Goal: Information Seeking & Learning: Learn about a topic

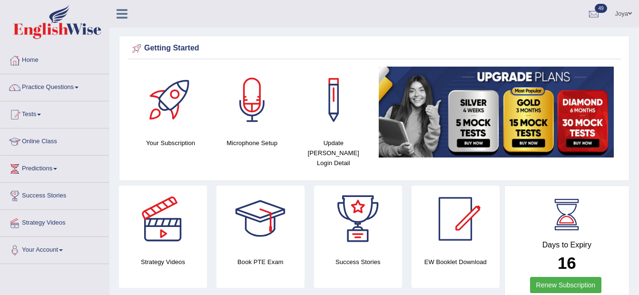
scroll to position [0, 0]
click at [73, 88] on link "Practice Questions" at bounding box center [54, 86] width 108 height 24
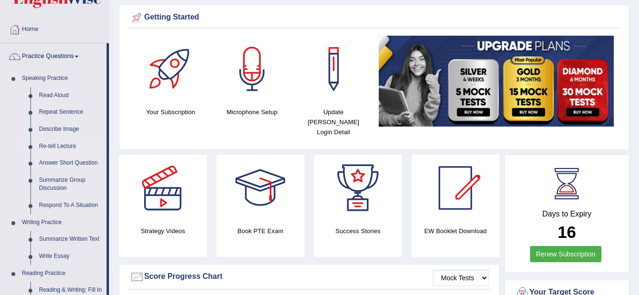
scroll to position [48, 0]
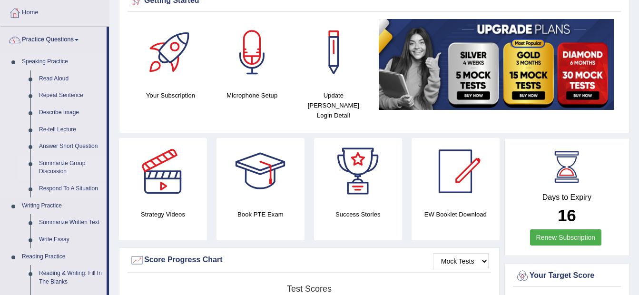
click at [59, 170] on link "Summarize Group Discussion" at bounding box center [71, 167] width 72 height 25
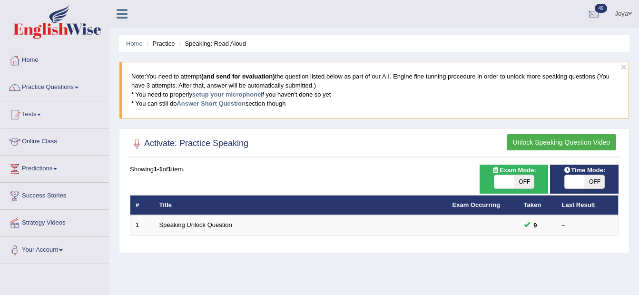
click at [525, 180] on span "OFF" at bounding box center [524, 181] width 20 height 13
checkbox input "true"
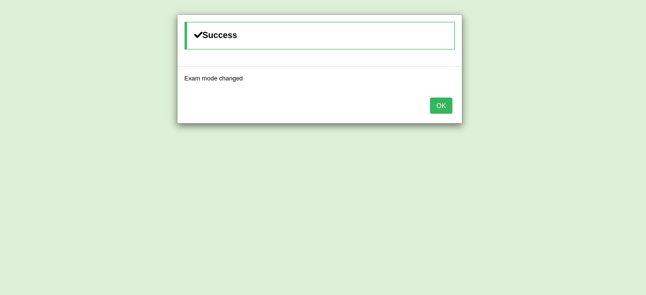
click at [451, 107] on button "OK" at bounding box center [441, 105] width 22 height 16
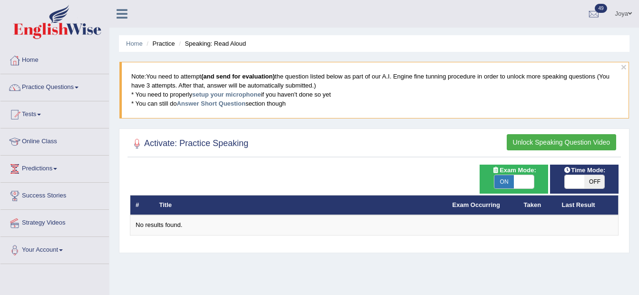
click at [591, 180] on span "OFF" at bounding box center [594, 181] width 20 height 13
checkbox input "true"
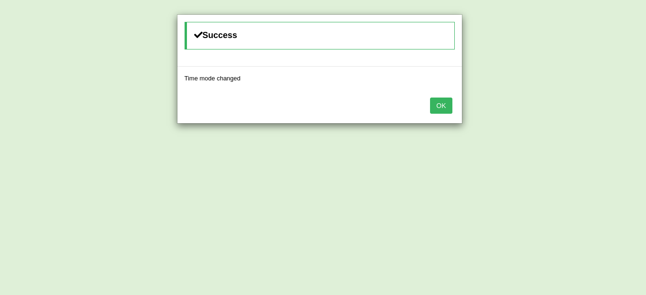
click at [434, 110] on button "OK" at bounding box center [441, 105] width 22 height 16
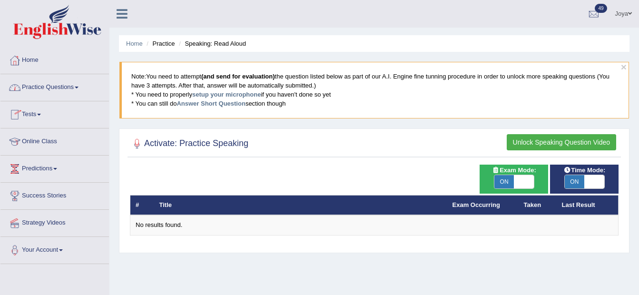
click at [36, 86] on link "Practice Questions" at bounding box center [54, 86] width 108 height 24
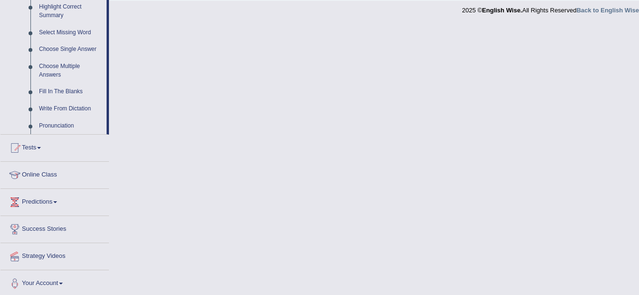
scroll to position [477, 0]
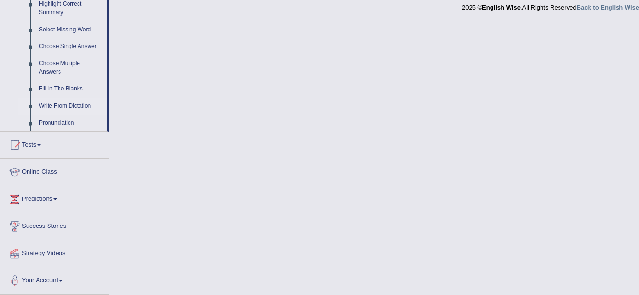
click at [70, 103] on link "Write From Dictation" at bounding box center [71, 105] width 72 height 17
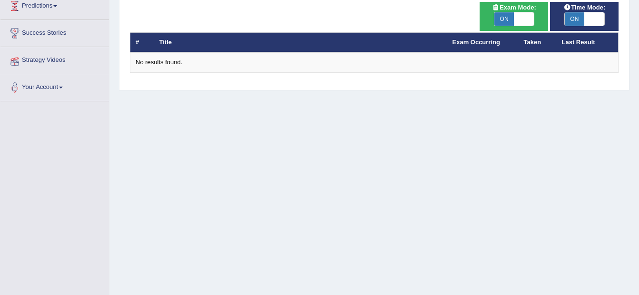
scroll to position [114, 0]
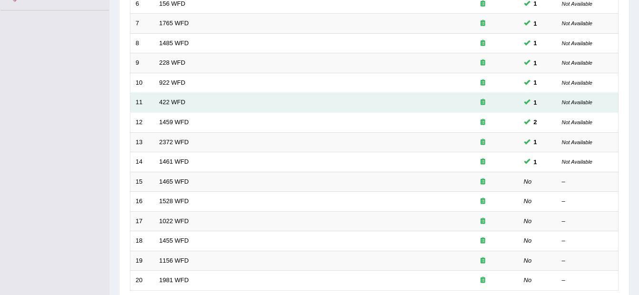
scroll to position [333, 0]
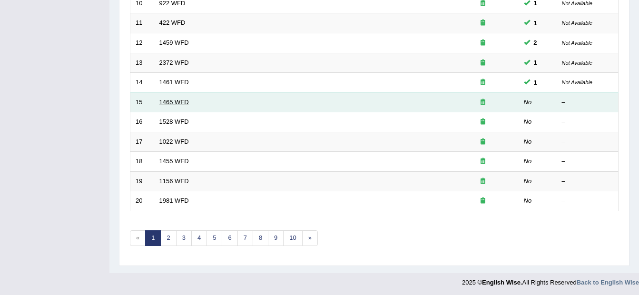
click at [167, 98] on link "1465 WFD" at bounding box center [173, 101] width 29 height 7
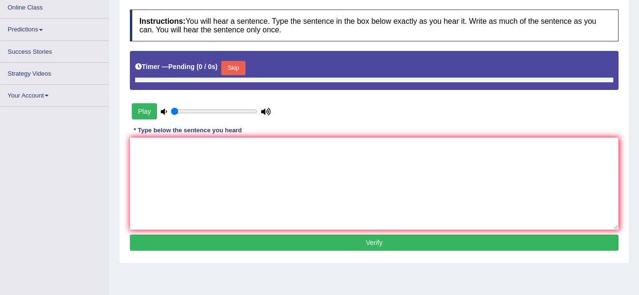
type input "1"
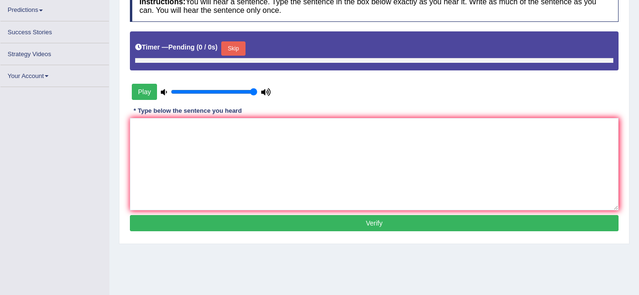
scroll to position [150, 0]
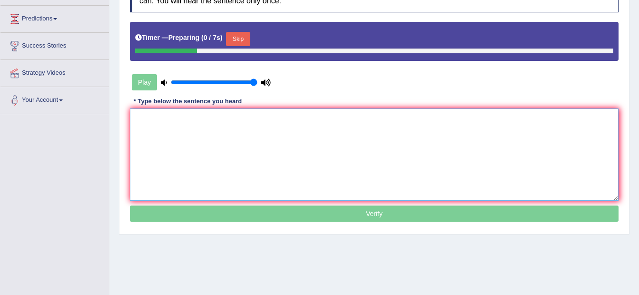
click at [219, 148] on textarea at bounding box center [374, 154] width 488 height 92
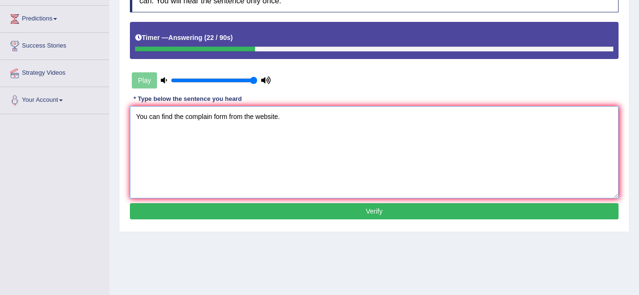
type textarea "You can find the complain form from the website."
click at [224, 209] on button "Verify" at bounding box center [374, 211] width 488 height 16
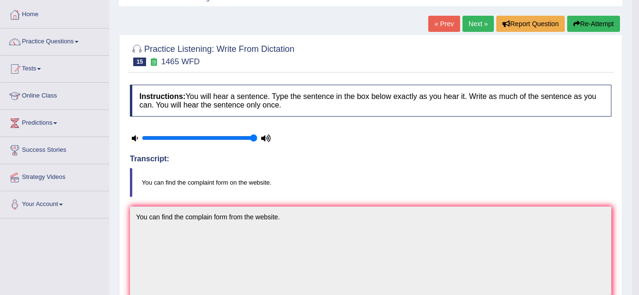
scroll to position [7, 0]
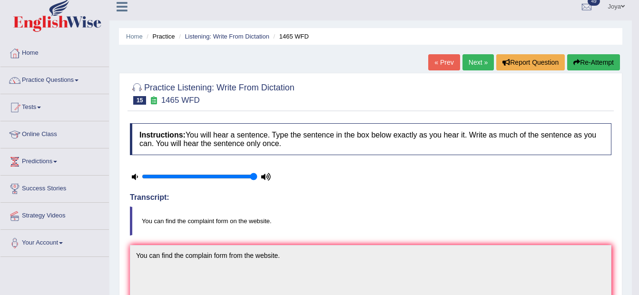
click at [475, 65] on link "Next »" at bounding box center [477, 62] width 31 height 16
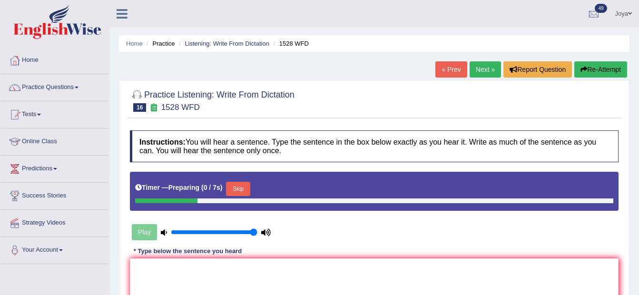
scroll to position [143, 0]
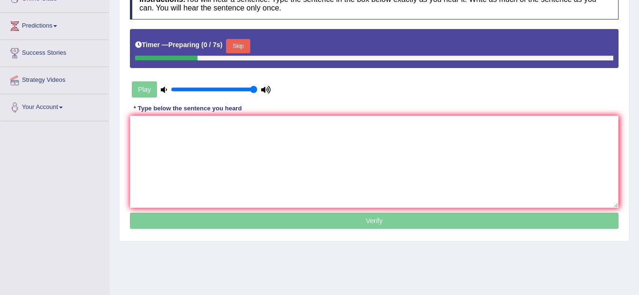
click at [321, 174] on textarea at bounding box center [374, 162] width 488 height 92
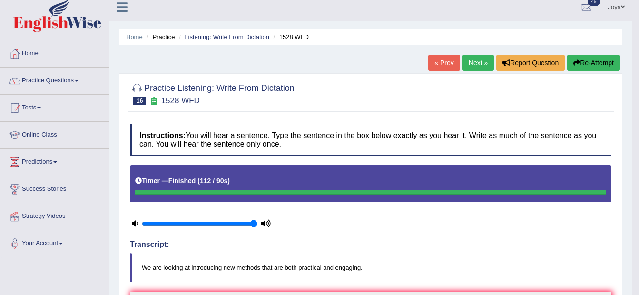
scroll to position [0, 0]
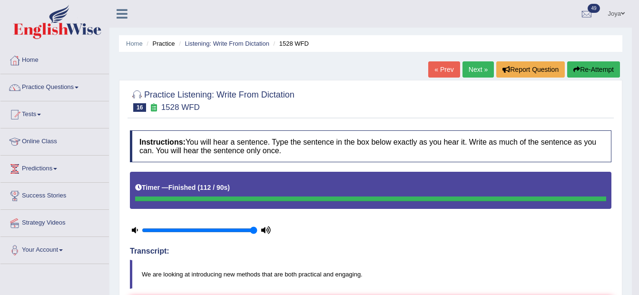
click at [573, 67] on icon "button" at bounding box center [576, 69] width 7 height 7
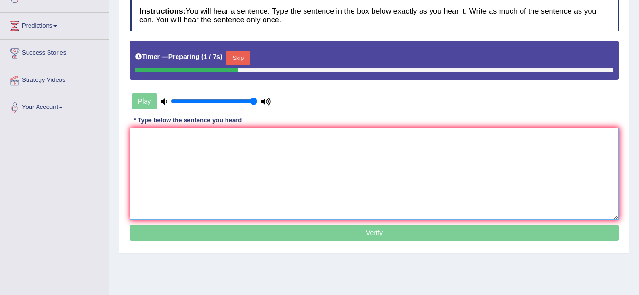
click at [255, 185] on textarea at bounding box center [374, 173] width 488 height 92
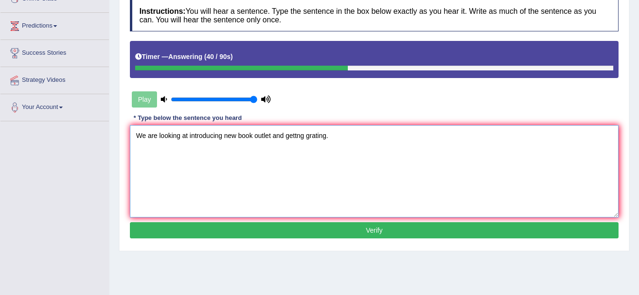
type textarea "We are looking at introducing new book outlet and gettng grating."
click at [240, 227] on button "Verify" at bounding box center [374, 230] width 488 height 16
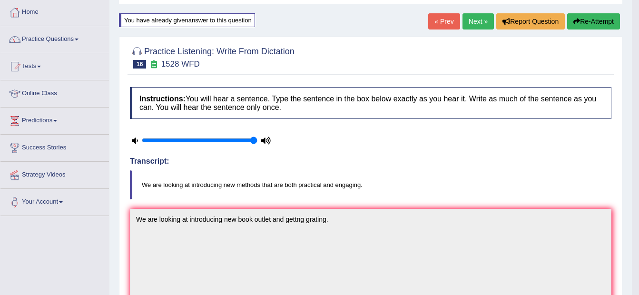
scroll to position [48, 0]
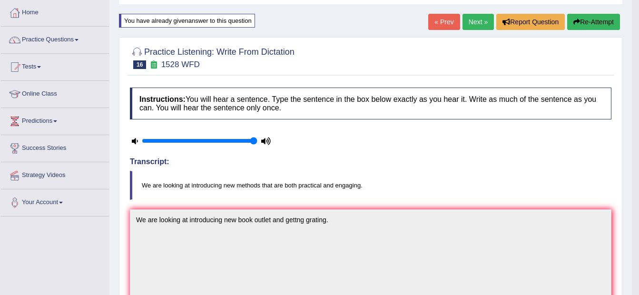
click at [586, 20] on button "Re-Attempt" at bounding box center [593, 22] width 53 height 16
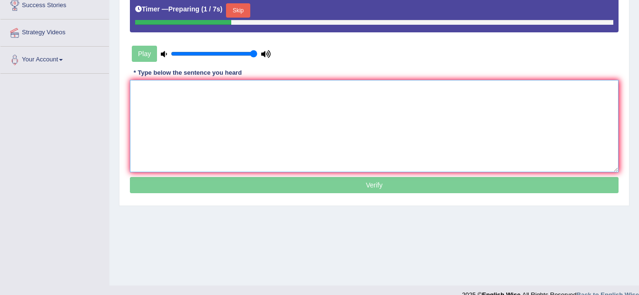
click at [341, 100] on textarea at bounding box center [374, 126] width 488 height 92
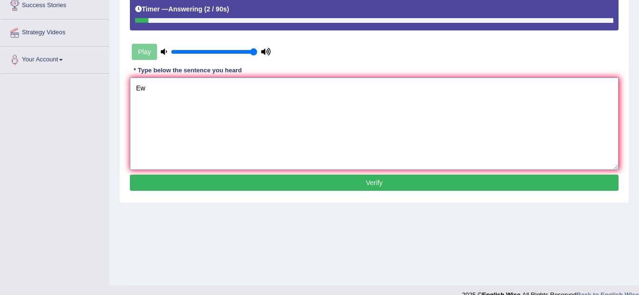
type textarea "E"
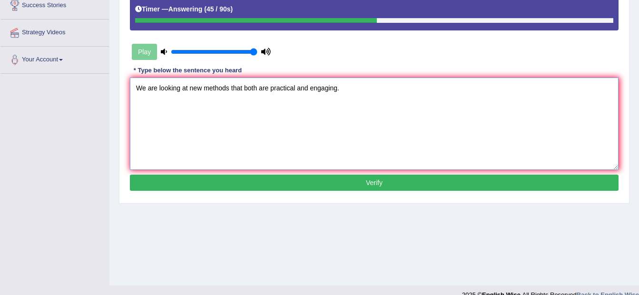
type textarea "We are looking at new methods that both are practical and engaging."
click at [272, 176] on button "Verify" at bounding box center [374, 183] width 488 height 16
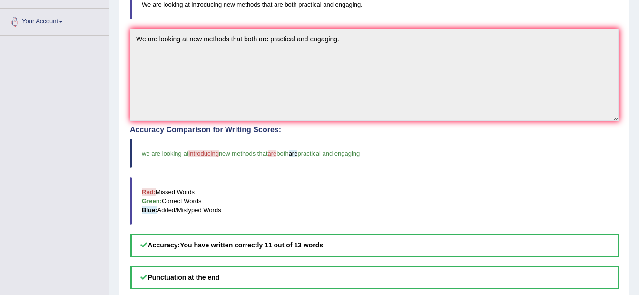
scroll to position [212, 0]
